Goal: Task Accomplishment & Management: Manage account settings

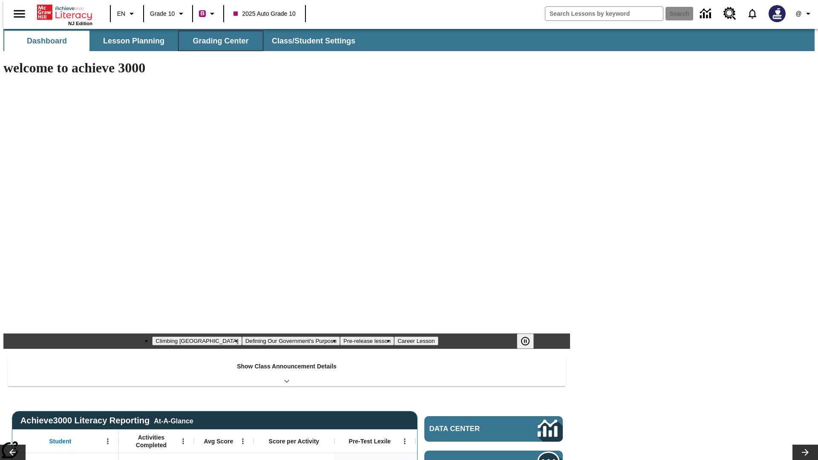
click at [217, 41] on button "Grading Center" at bounding box center [220, 41] width 85 height 20
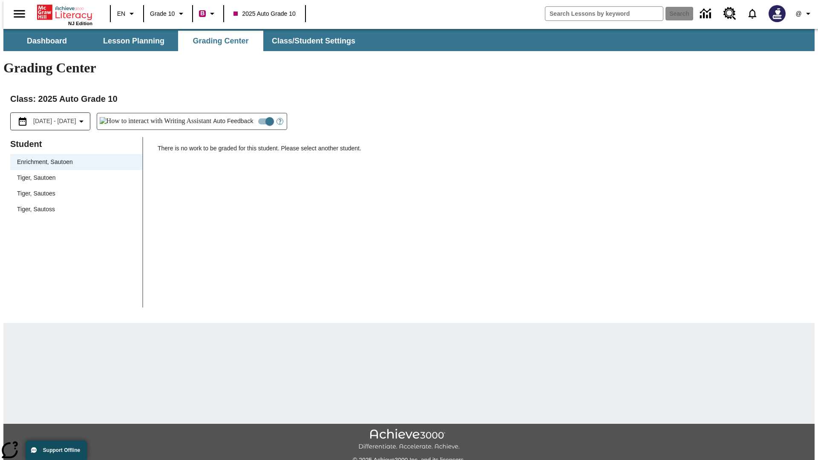
click at [73, 173] on span "Tiger, Sautoen" at bounding box center [76, 177] width 118 height 9
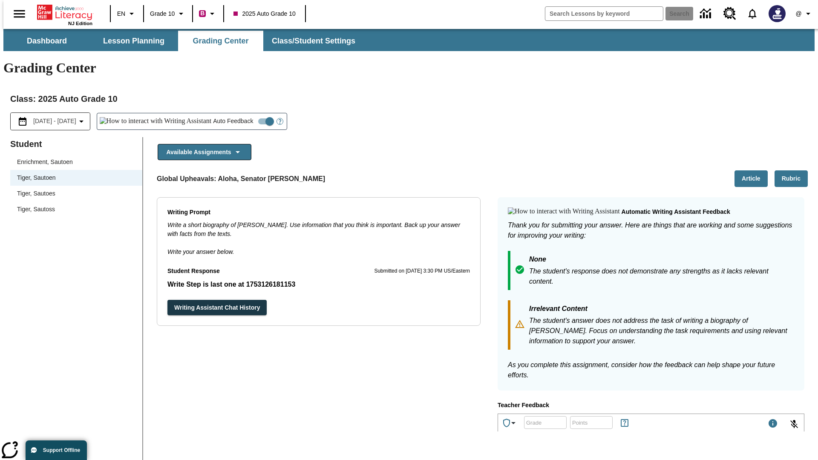
scroll to position [147, 0]
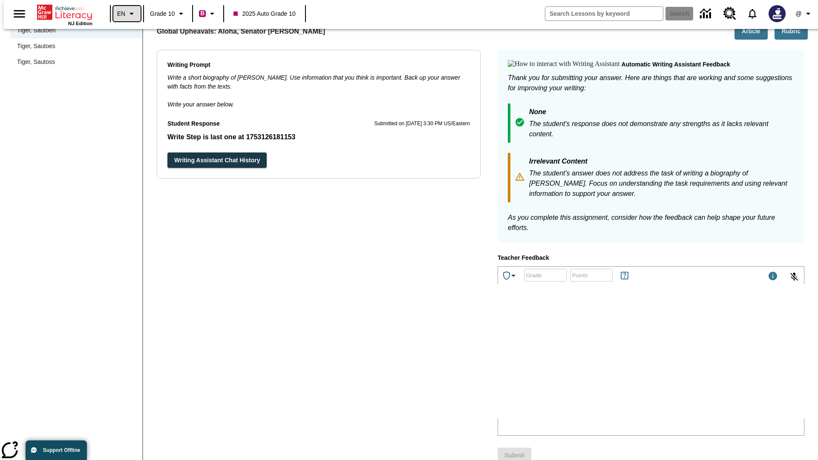
click at [127, 14] on icon "Language: EN, Select a language" at bounding box center [132, 14] width 10 height 10
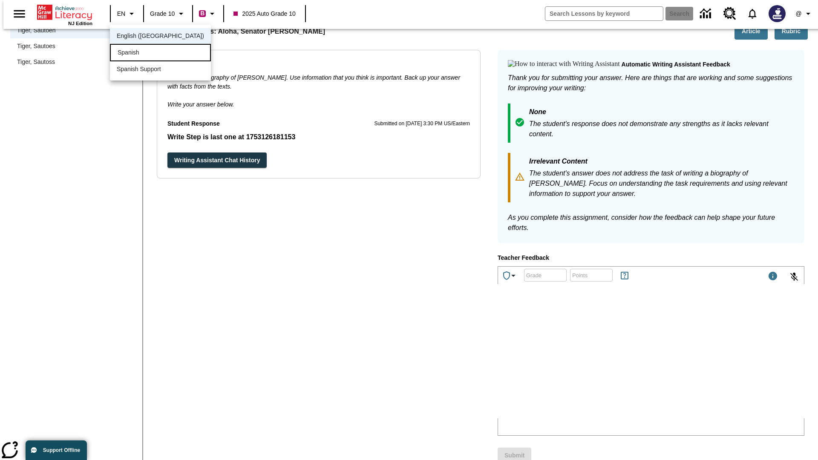
click at [142, 53] on div "Spanish" at bounding box center [160, 52] width 101 height 17
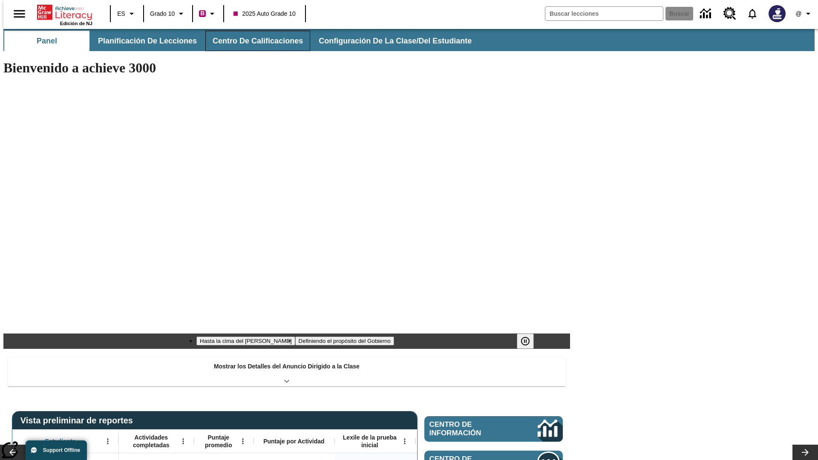
click at [251, 41] on button "Centro de calificaciones" at bounding box center [257, 41] width 105 height 20
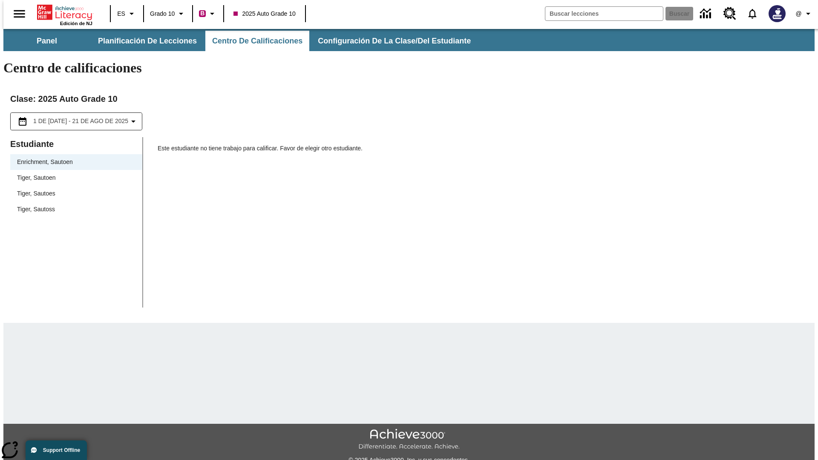
click at [73, 173] on span "Tiger, Sautoen" at bounding box center [76, 177] width 118 height 9
